Goal: Find specific page/section: Find specific page/section

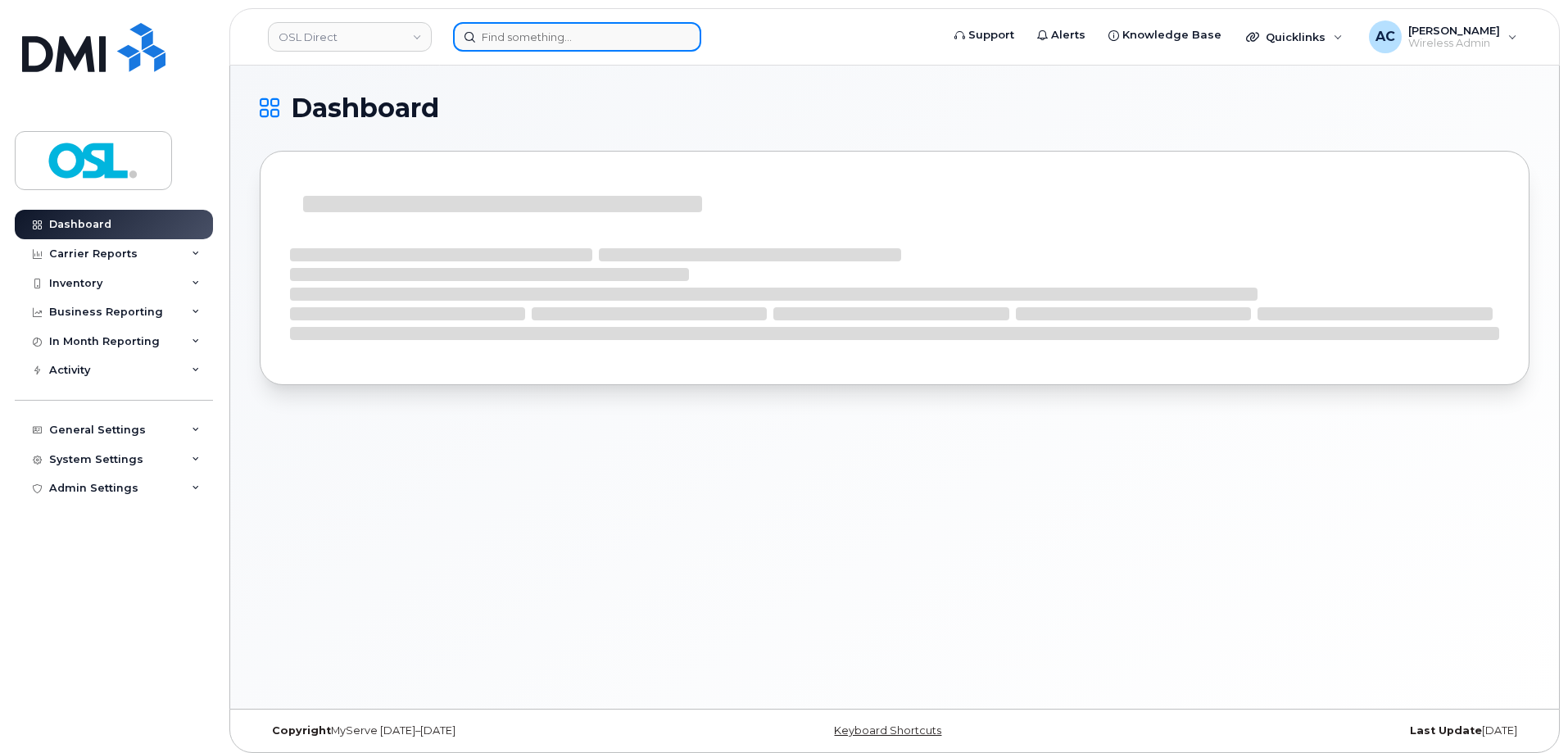
click at [534, 47] on input at bounding box center [577, 36] width 248 height 29
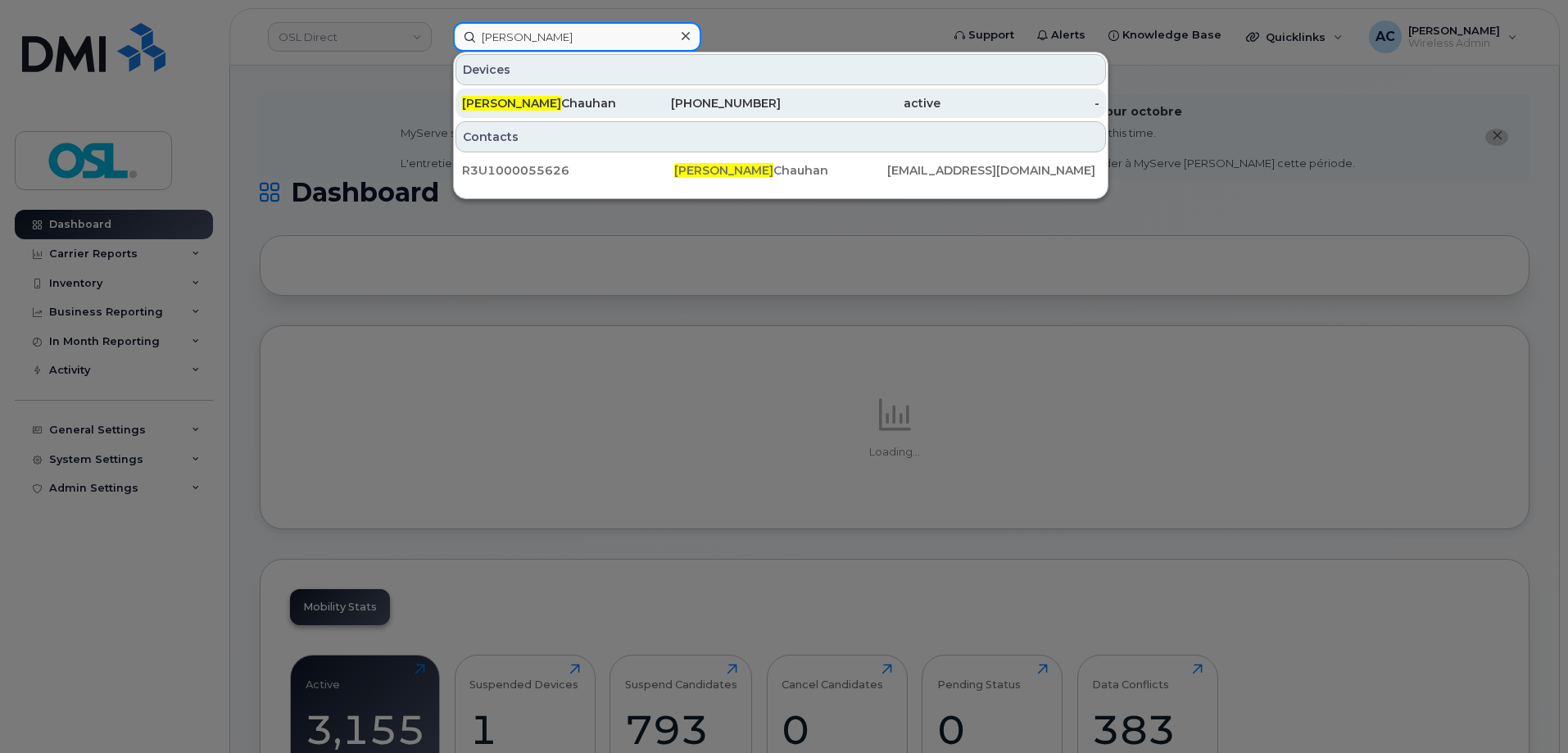
type input "hiral"
click at [566, 106] on div "Hiral Chauhan" at bounding box center [542, 103] width 160 height 16
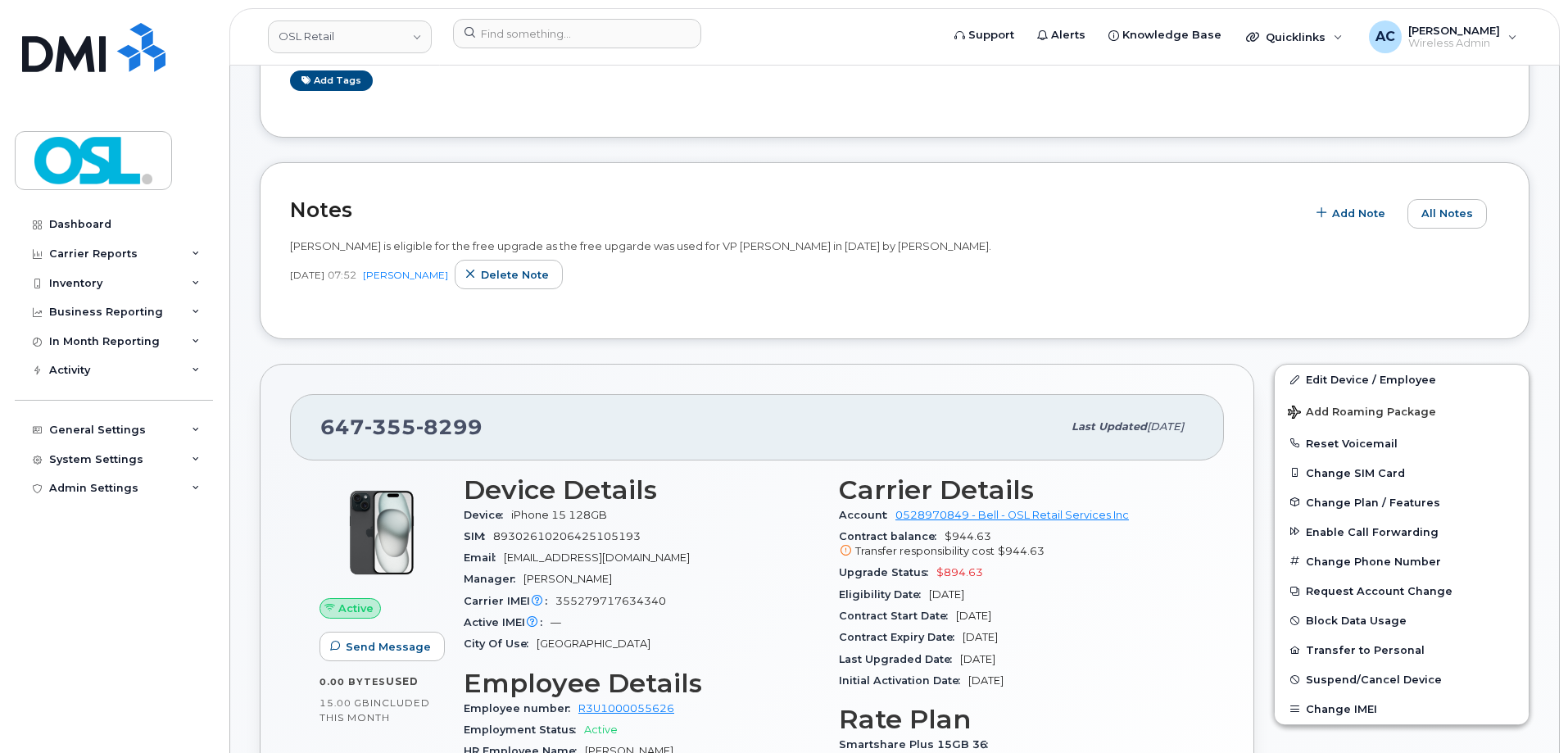
scroll to position [410, 0]
